Goal: Task Accomplishment & Management: Use online tool/utility

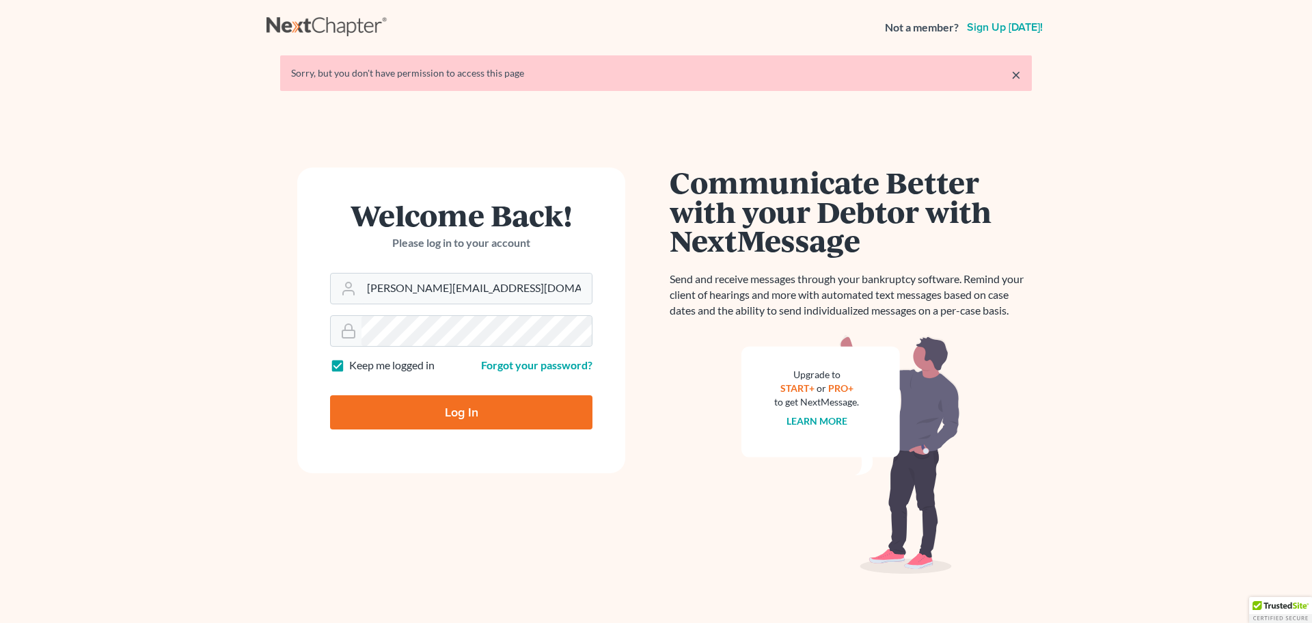
click at [418, 402] on input "Log In" at bounding box center [461, 412] width 262 height 34
type input "Thinking..."
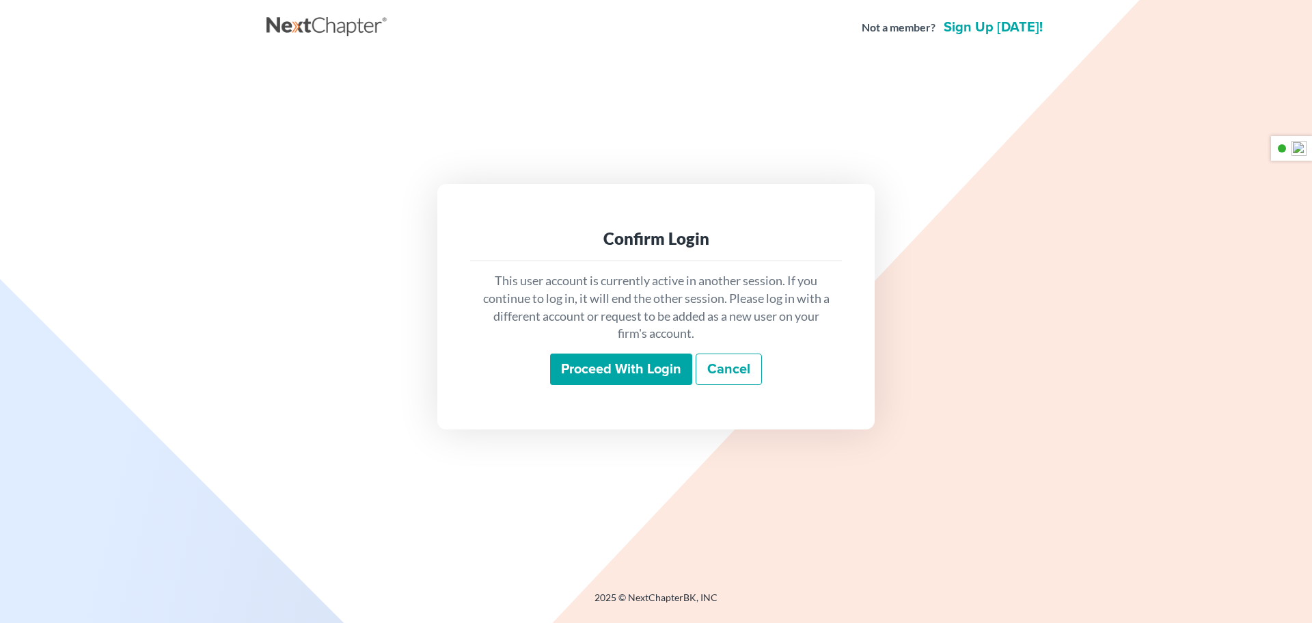
click at [613, 371] on input "Proceed with login" at bounding box center [621, 368] width 142 height 31
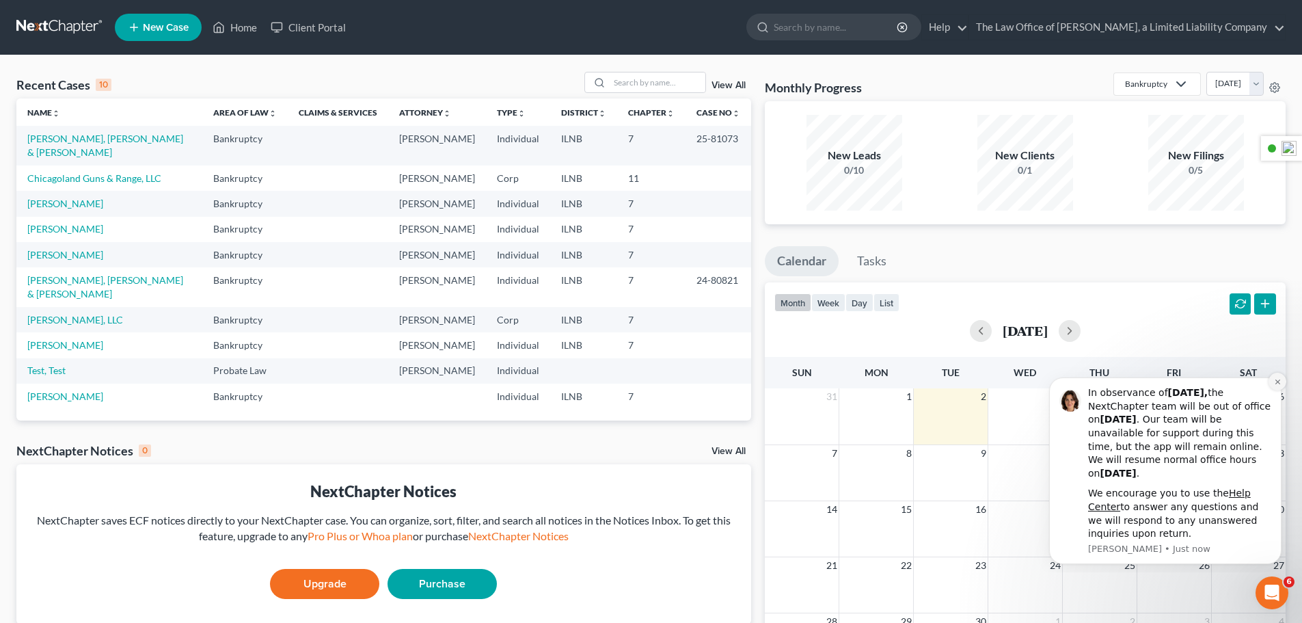
click at [1277, 381] on icon "Dismiss notification" at bounding box center [1277, 381] width 5 height 5
